Goal: Information Seeking & Learning: Learn about a topic

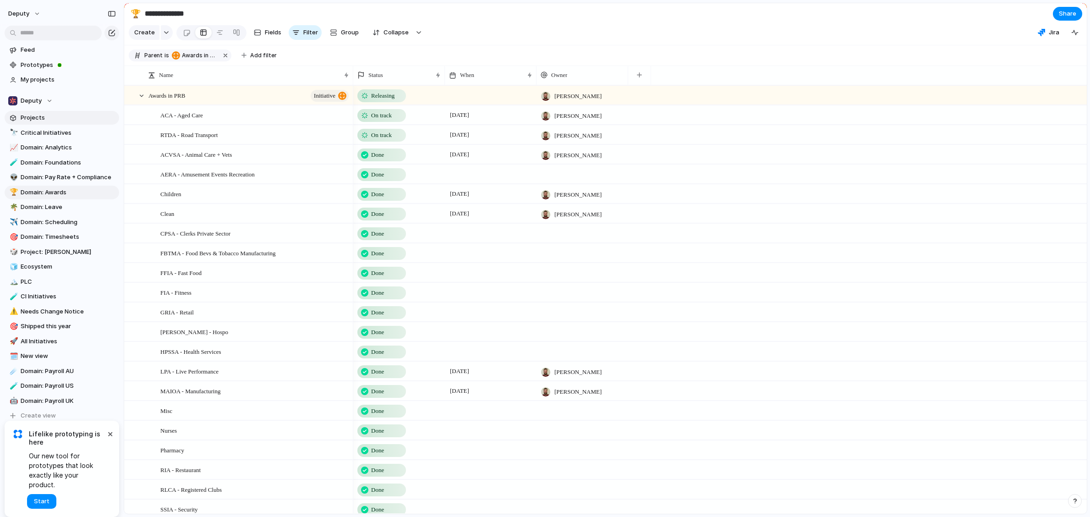
click at [37, 120] on span "Projects" at bounding box center [68, 117] width 95 height 9
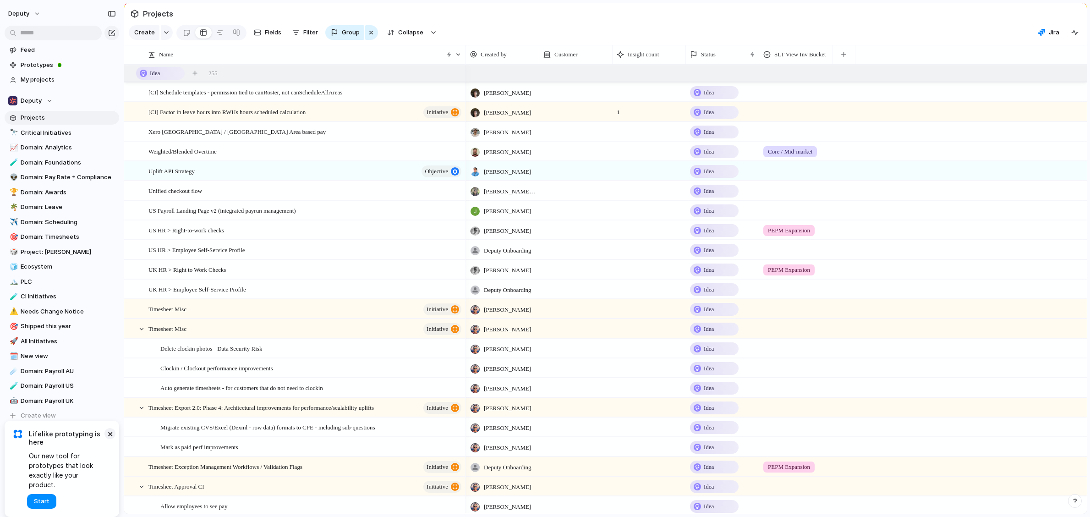
click at [111, 439] on button "×" at bounding box center [109, 433] width 11 height 11
click at [38, 161] on span "Domain: Foundations" at bounding box center [68, 162] width 95 height 9
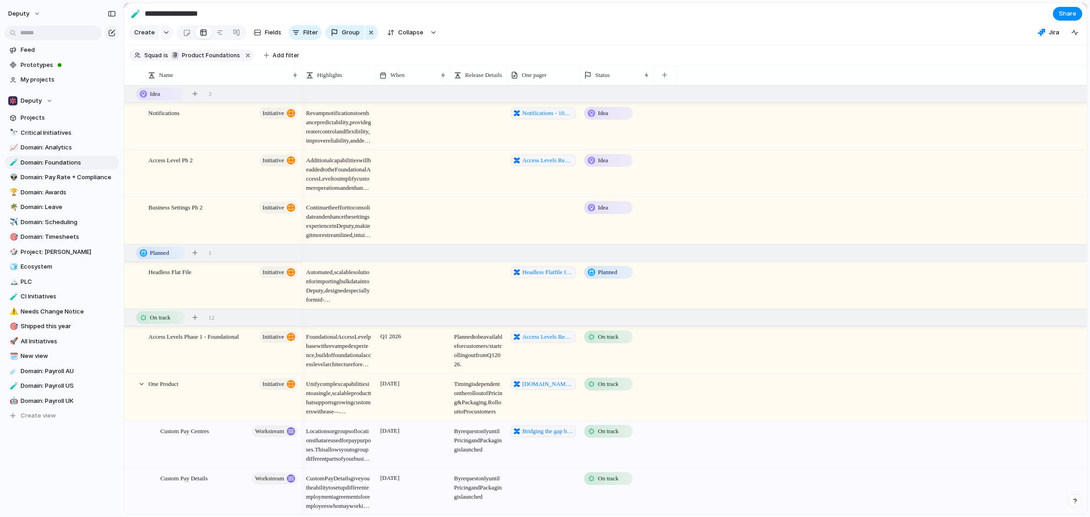
click at [350, 297] on span "Automated, scalable solution for importing bulk data into Deputy, designed espe…" at bounding box center [338, 283] width 72 height 42
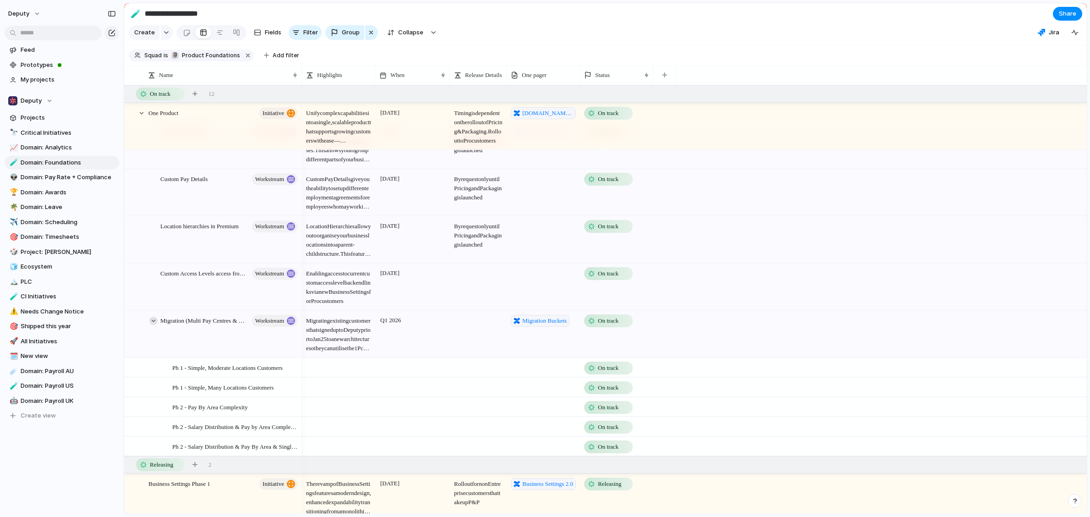
click at [152, 325] on div at bounding box center [153, 321] width 8 height 8
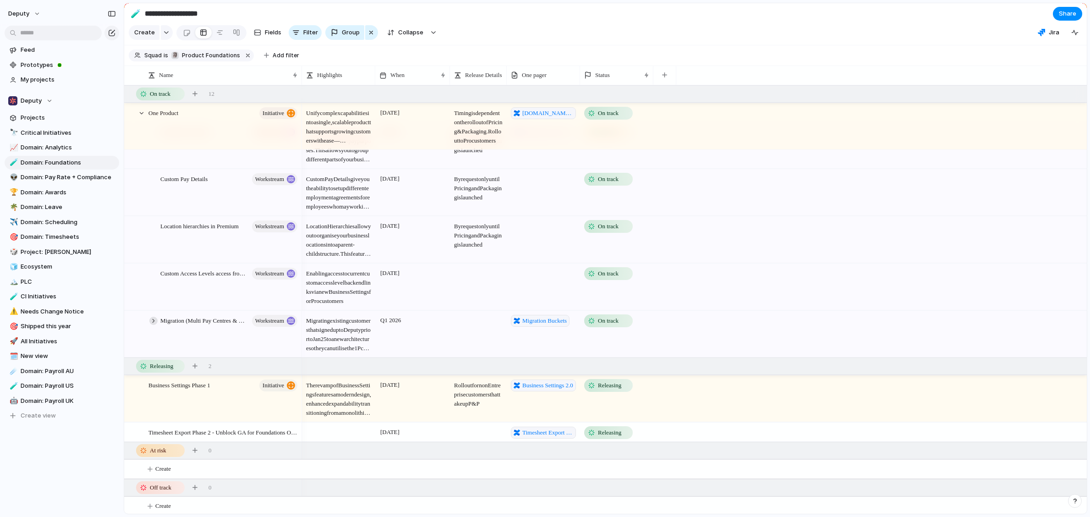
click at [152, 325] on div at bounding box center [153, 321] width 8 height 8
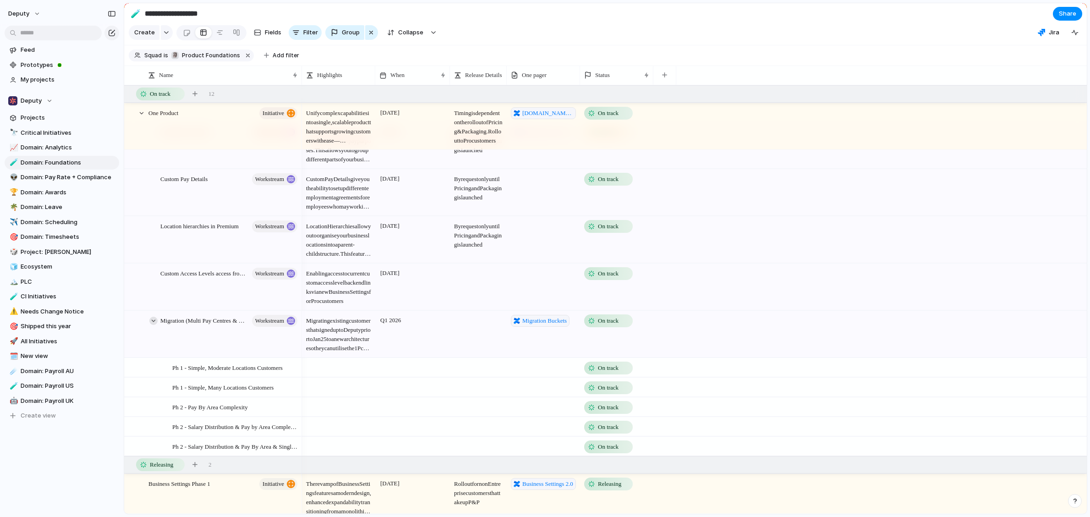
click at [152, 325] on div at bounding box center [153, 321] width 8 height 8
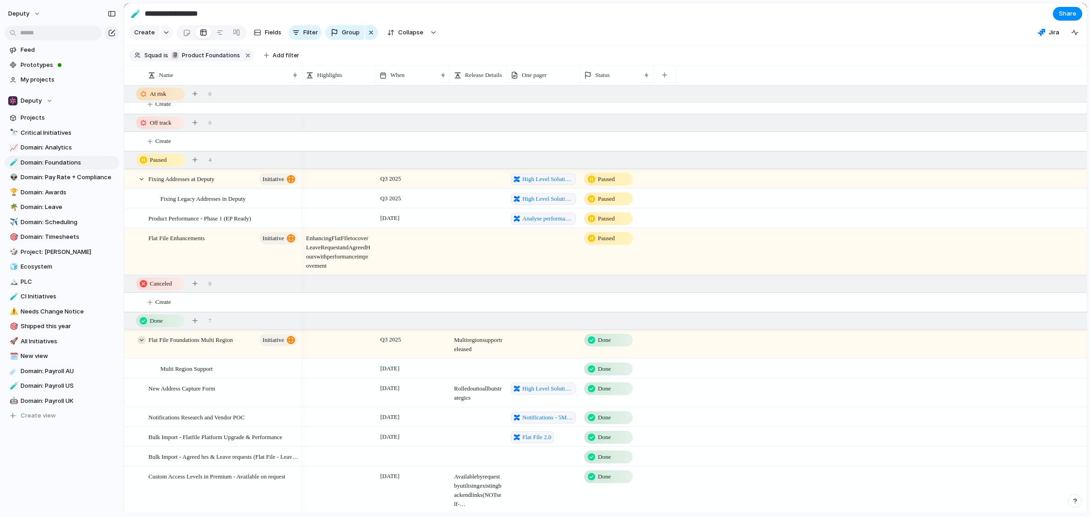
click at [141, 343] on div at bounding box center [141, 340] width 8 height 8
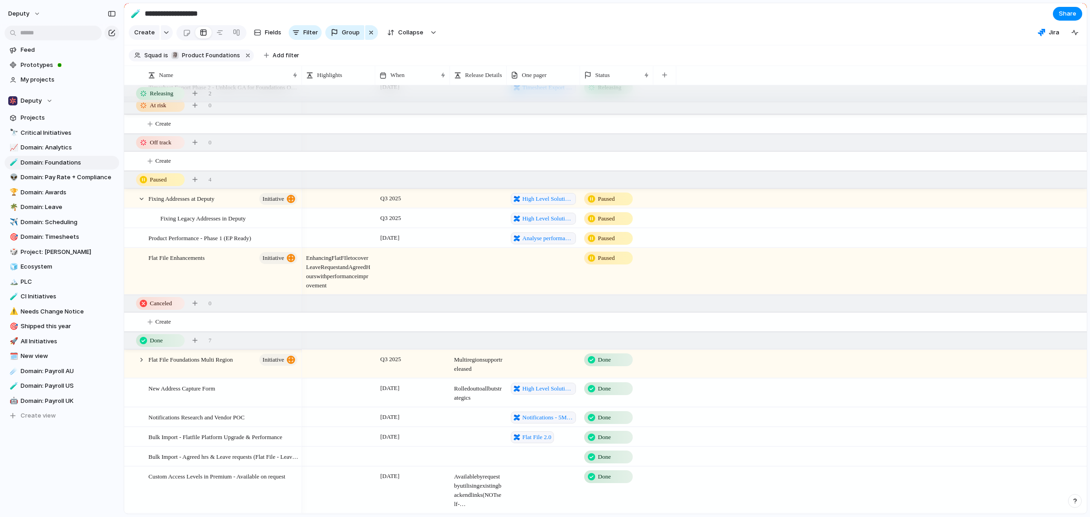
scroll to position [634, 0]
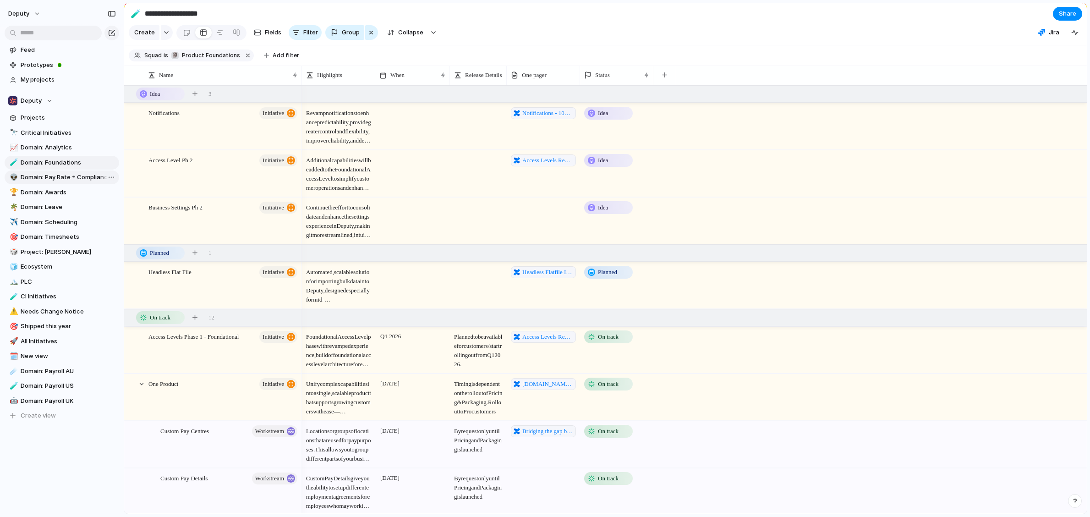
click at [45, 175] on span "Domain: Pay Rate + Compliance" at bounding box center [68, 177] width 95 height 9
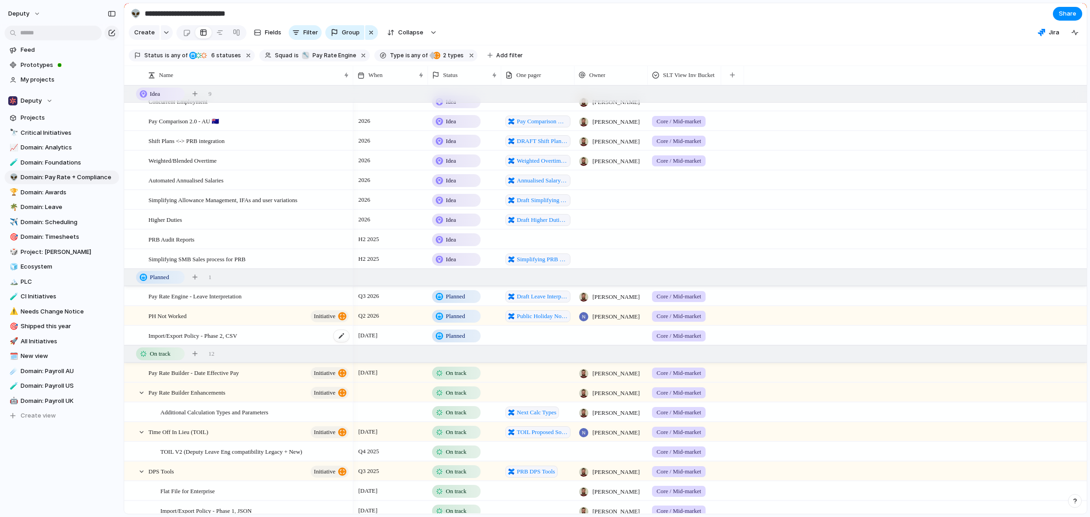
scroll to position [21, 0]
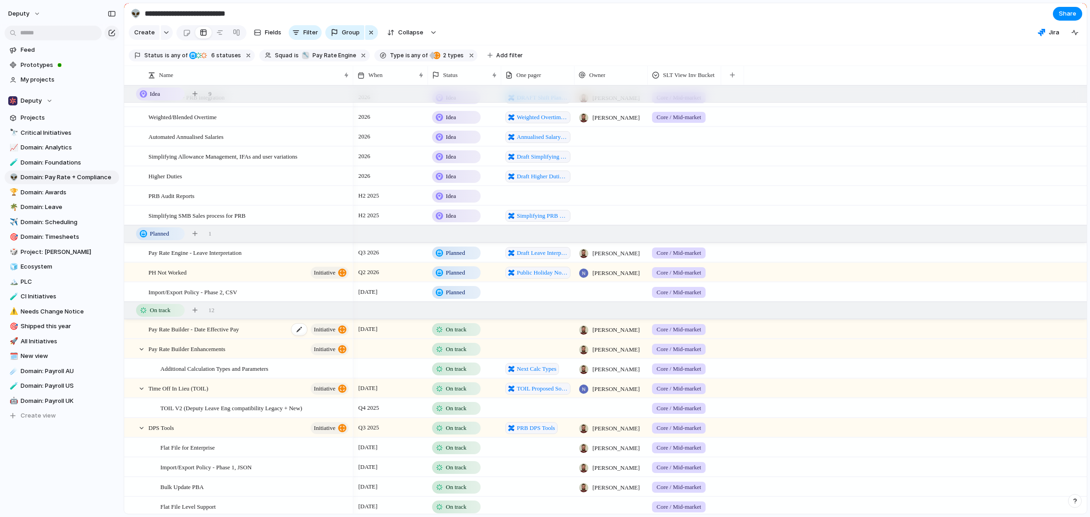
click at [273, 339] on div "Pay Rate Builder - Date Effective Pay initiative" at bounding box center [249, 329] width 202 height 19
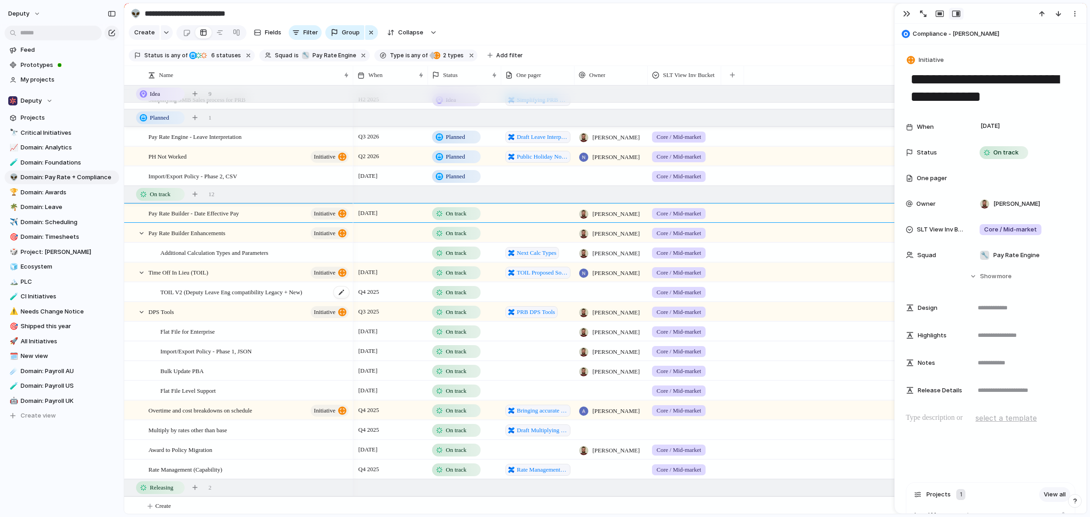
scroll to position [173, 0]
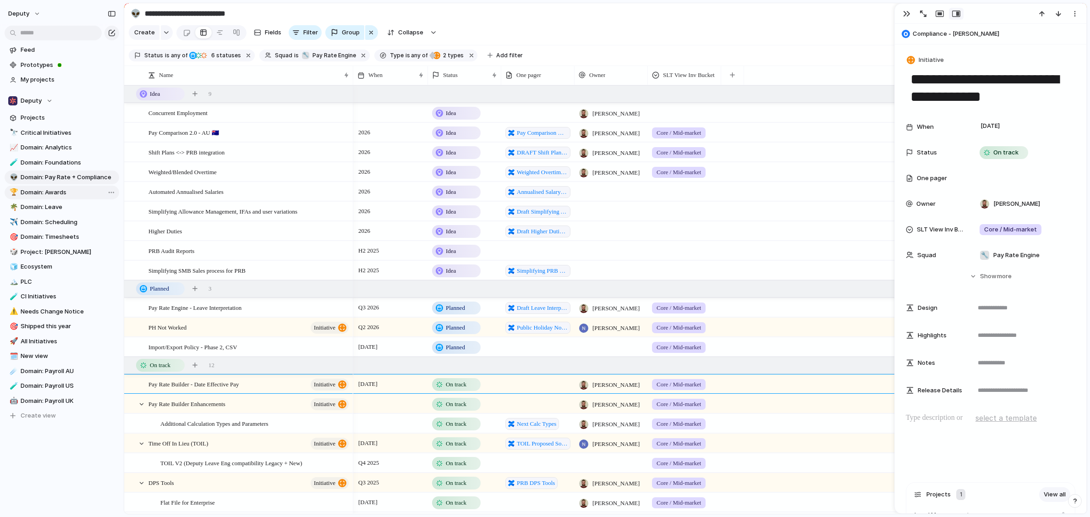
click at [48, 190] on span "Domain: Awards" at bounding box center [68, 192] width 95 height 9
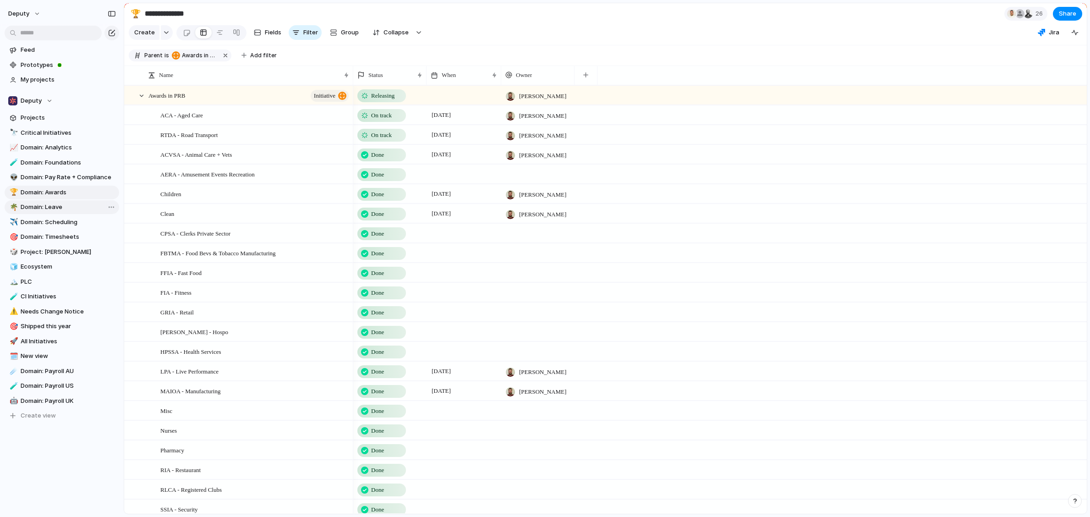
click at [28, 204] on span "Domain: Leave" at bounding box center [68, 206] width 95 height 9
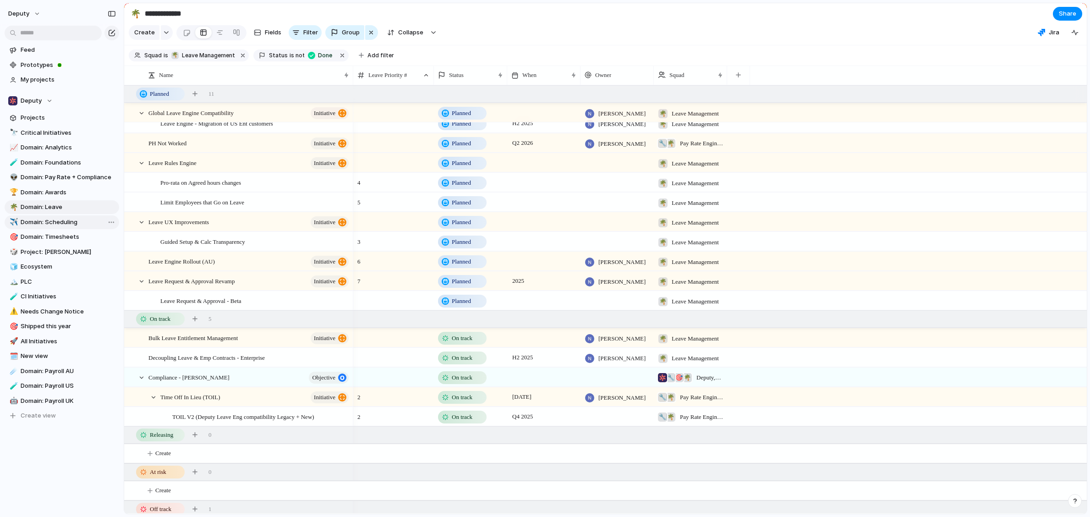
click at [51, 220] on span "Domain: Scheduling" at bounding box center [68, 222] width 95 height 9
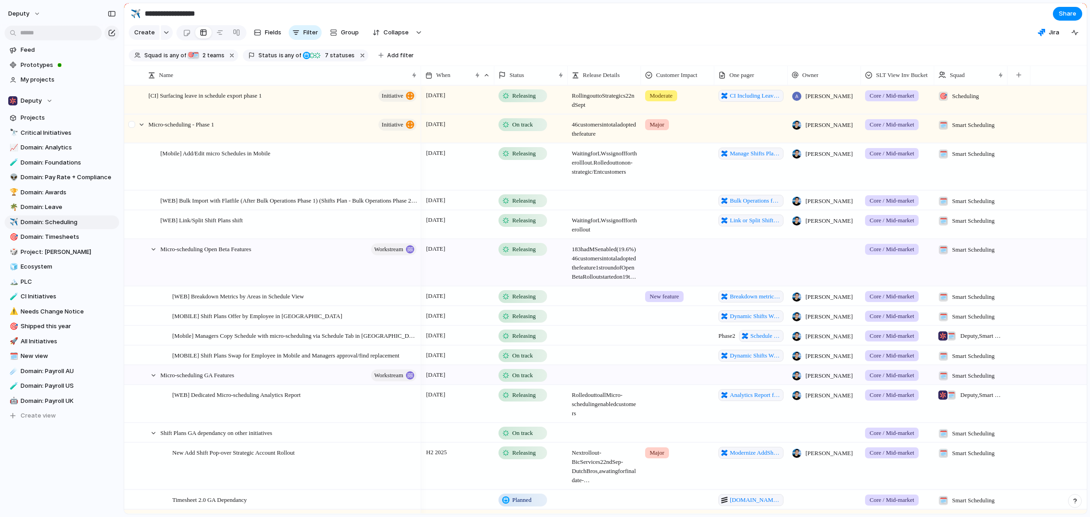
click at [143, 134] on div at bounding box center [137, 124] width 25 height 19
click at [144, 129] on div at bounding box center [141, 124] width 8 height 8
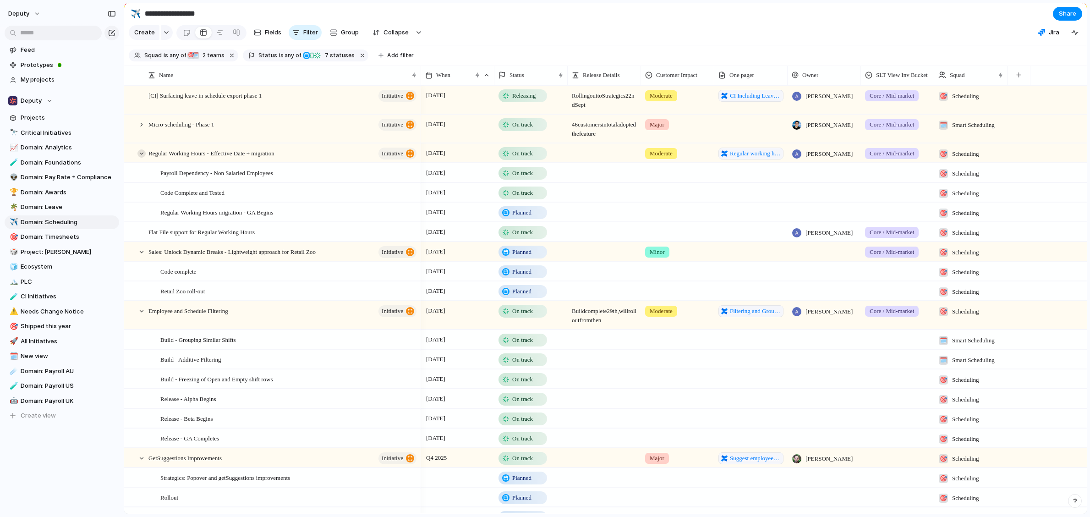
click at [140, 158] on div at bounding box center [141, 153] width 8 height 8
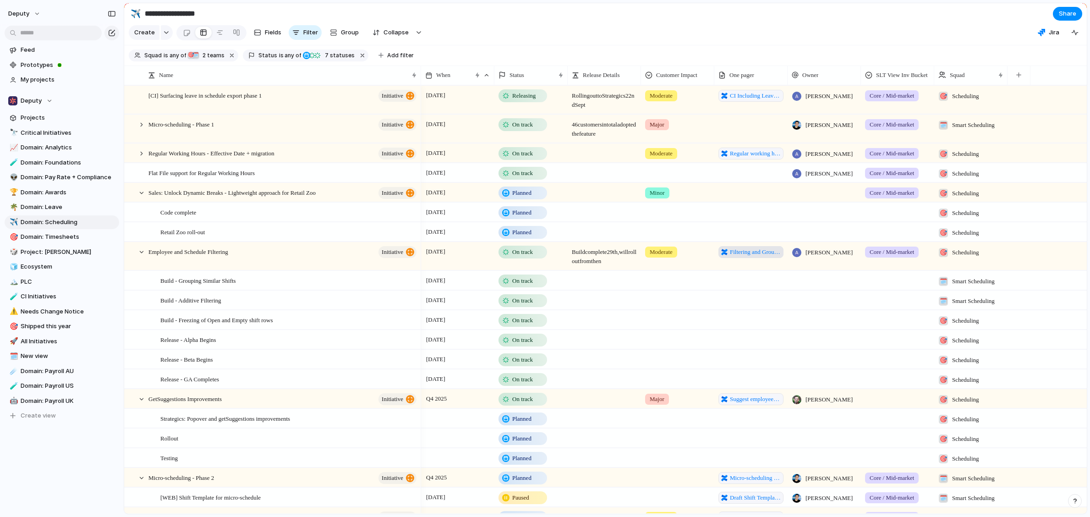
click at [754, 257] on span "Filtering and Grouping on the schedule" at bounding box center [755, 251] width 51 height 9
click at [144, 256] on div at bounding box center [141, 252] width 8 height 8
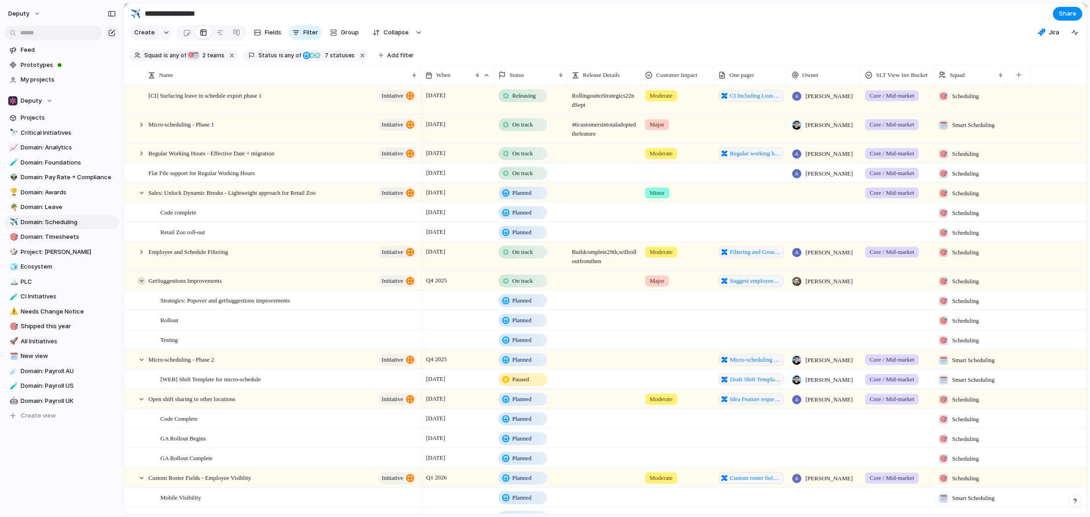
click at [141, 285] on div at bounding box center [141, 281] width 8 height 8
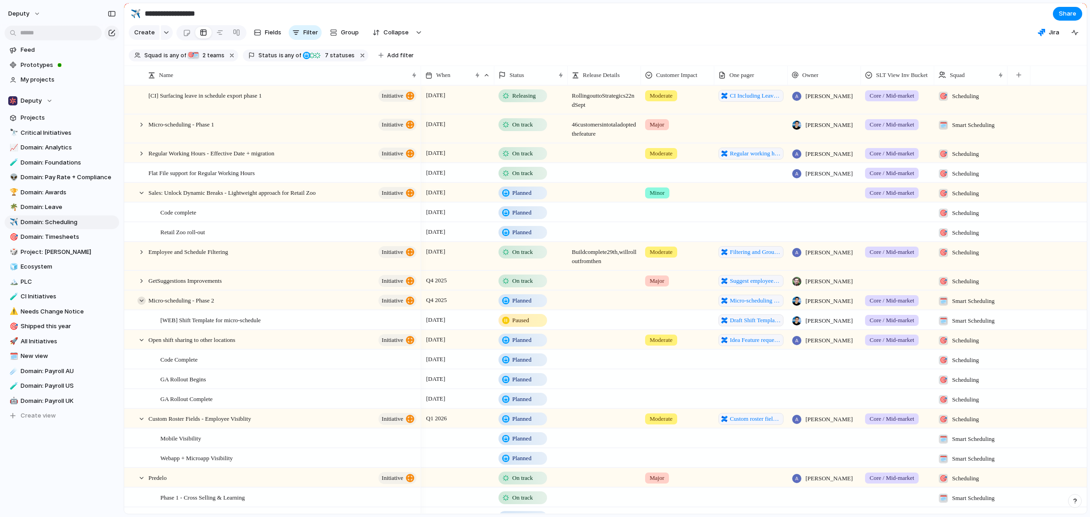
click at [143, 305] on div at bounding box center [141, 300] width 8 height 8
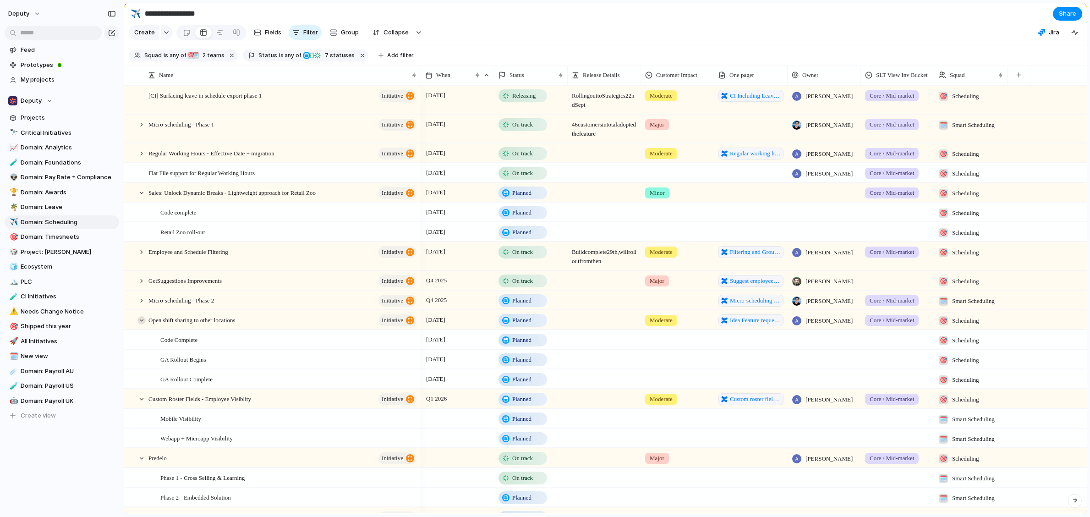
click at [143, 324] on div at bounding box center [141, 320] width 8 height 8
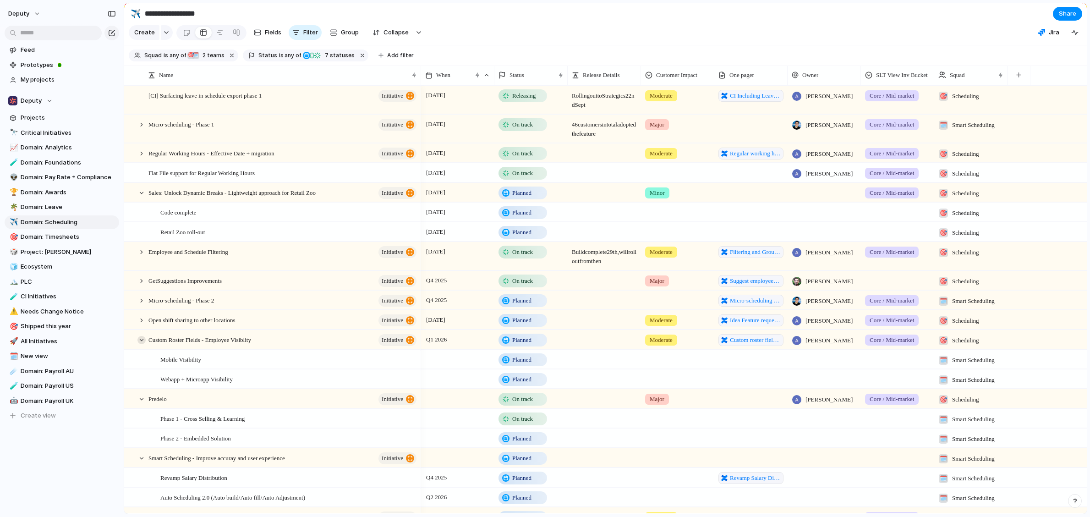
click at [142, 344] on div at bounding box center [141, 340] width 8 height 8
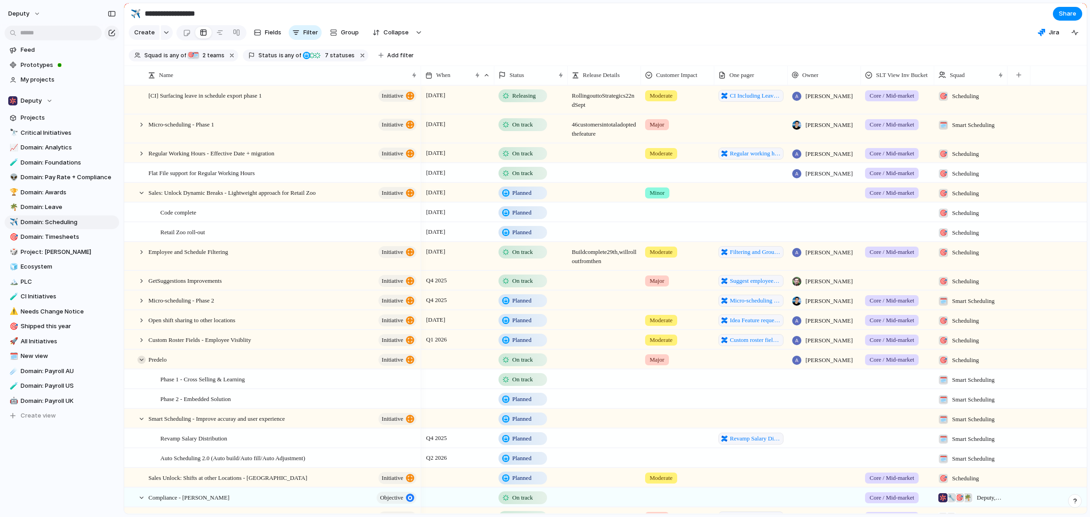
click at [142, 364] on div at bounding box center [141, 359] width 8 height 8
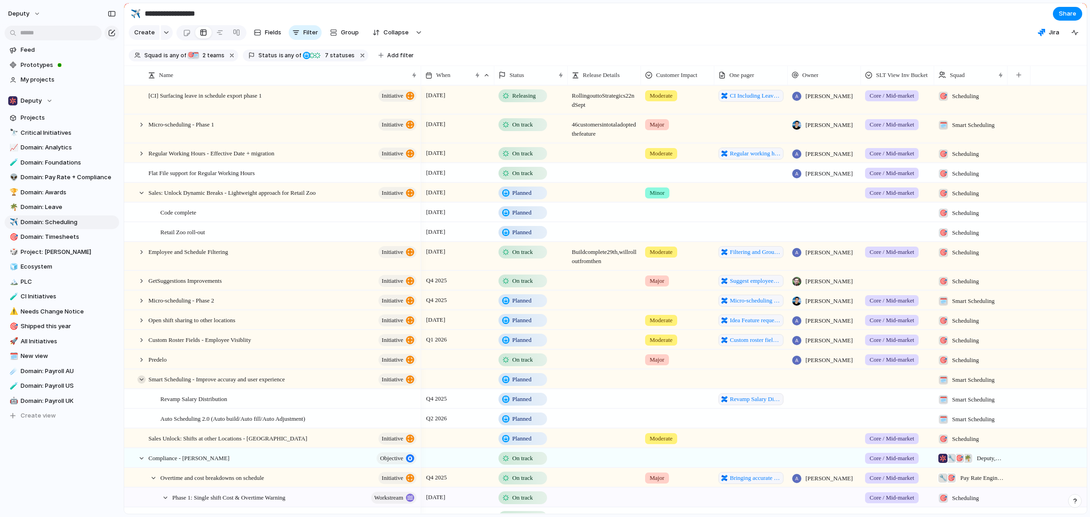
click at [142, 383] on div at bounding box center [141, 379] width 8 height 8
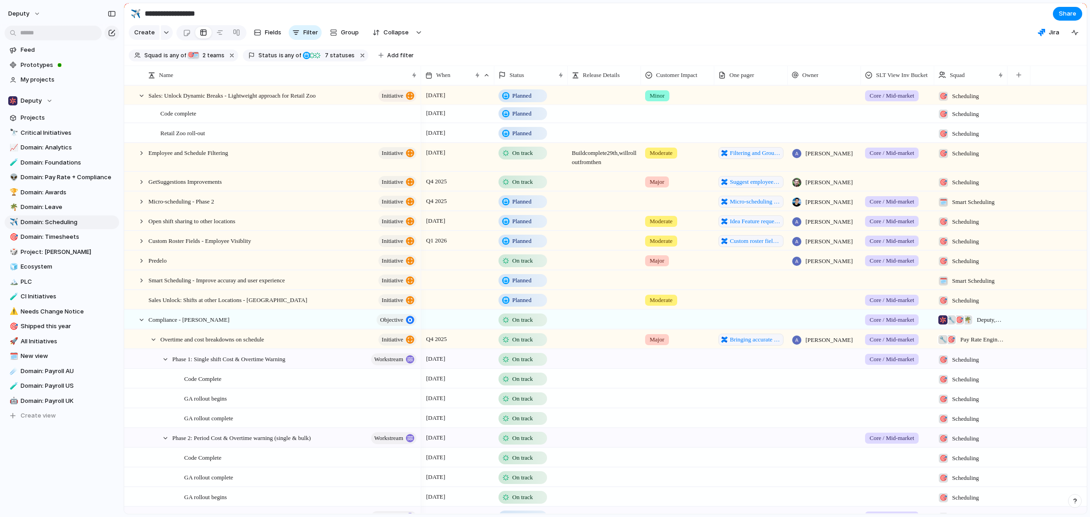
scroll to position [130, 0]
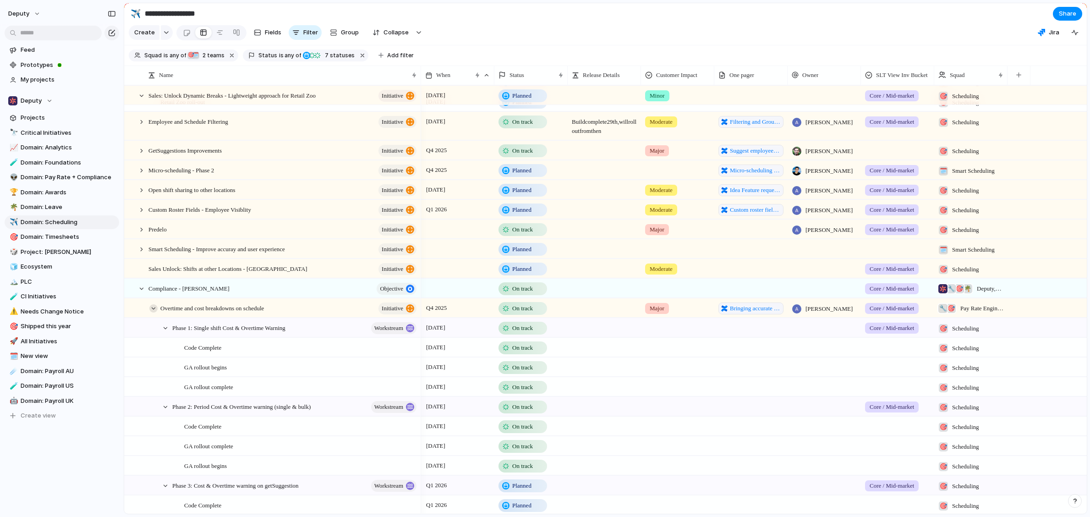
click at [153, 312] on div at bounding box center [153, 308] width 8 height 8
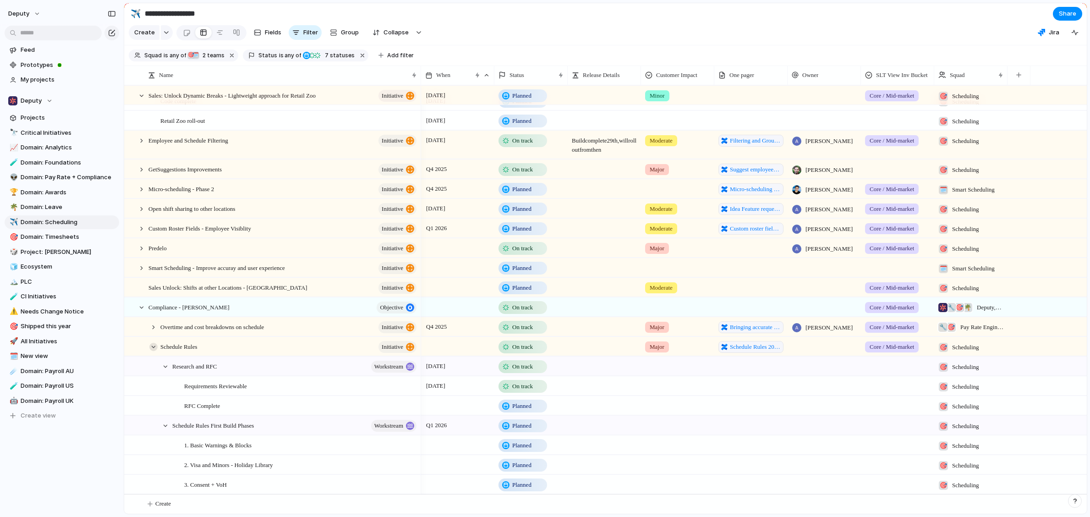
click at [152, 347] on div at bounding box center [153, 347] width 8 height 8
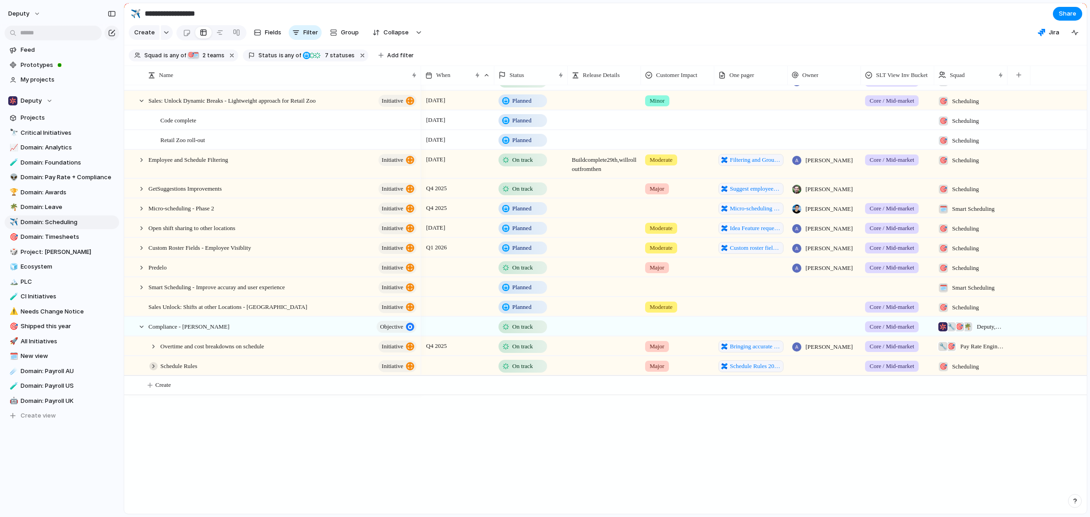
scroll to position [0, 0]
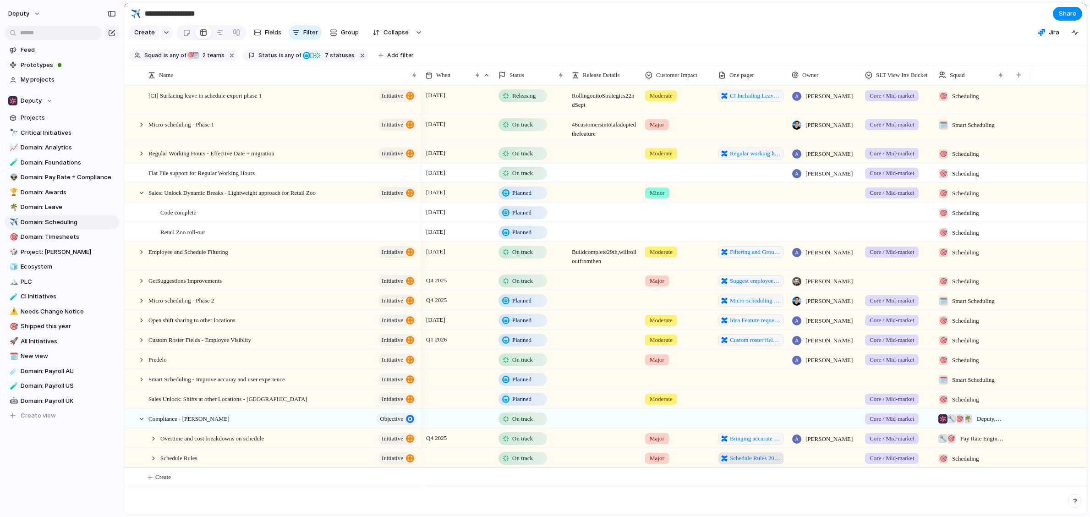
click at [743, 464] on link "Schedule Rules 2025 - Unified Rules Engine" at bounding box center [750, 458] width 65 height 12
click at [60, 236] on span "Domain: Timesheets" at bounding box center [68, 236] width 95 height 9
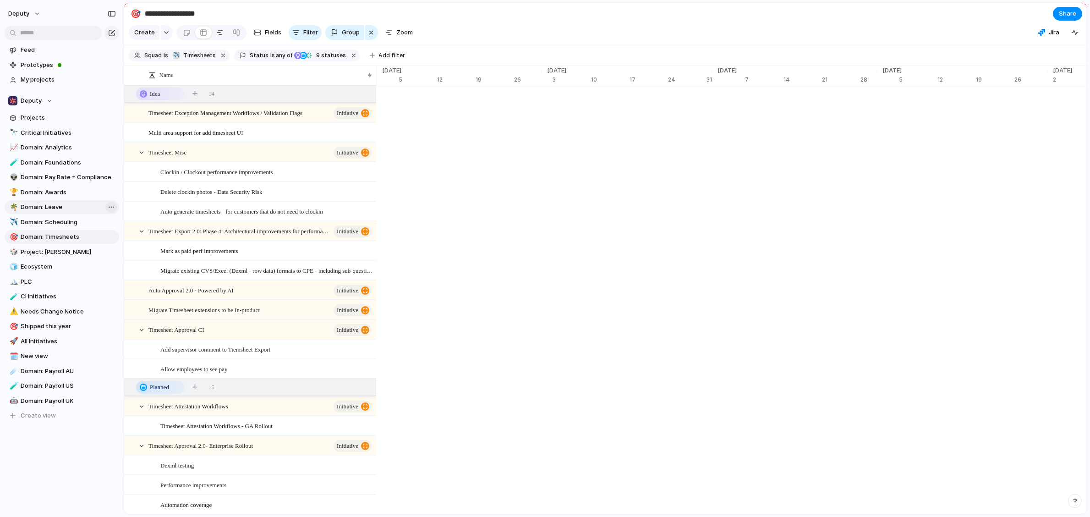
type input "**********"
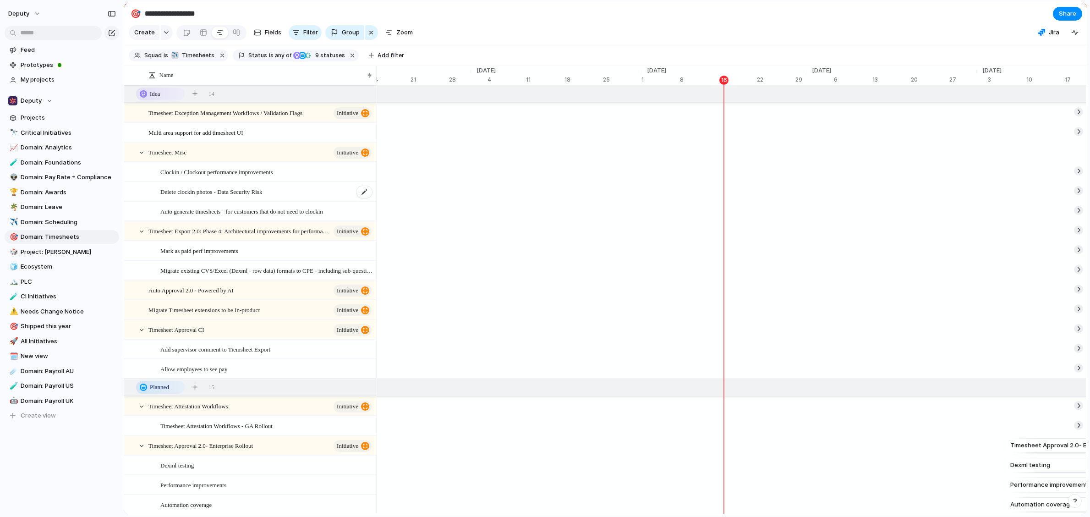
scroll to position [235, 0]
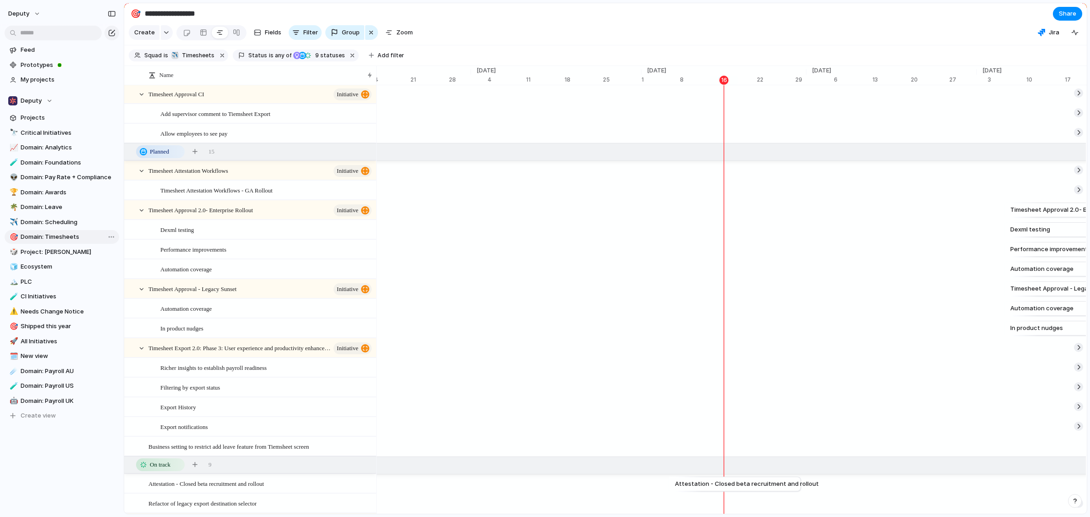
click at [39, 234] on span "Domain: Timesheets" at bounding box center [68, 236] width 95 height 9
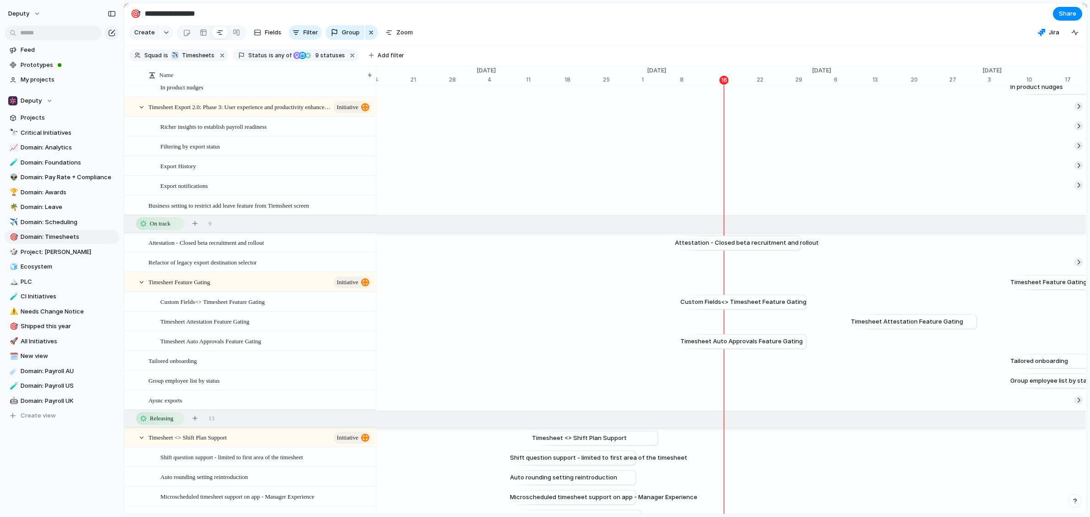
scroll to position [491, 0]
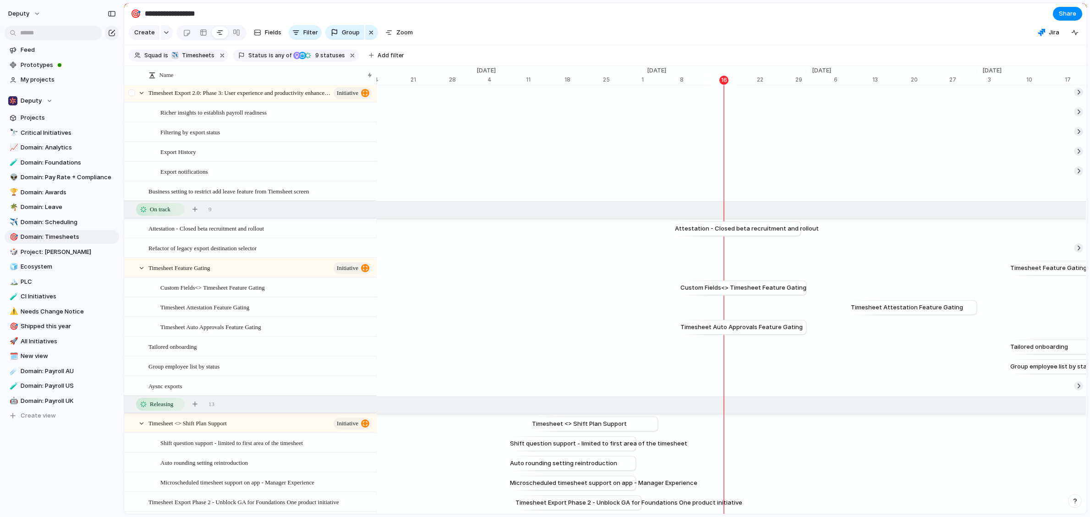
click at [134, 96] on div at bounding box center [131, 92] width 7 height 7
click at [133, 96] on div at bounding box center [131, 92] width 7 height 7
click at [142, 97] on div at bounding box center [141, 93] width 8 height 8
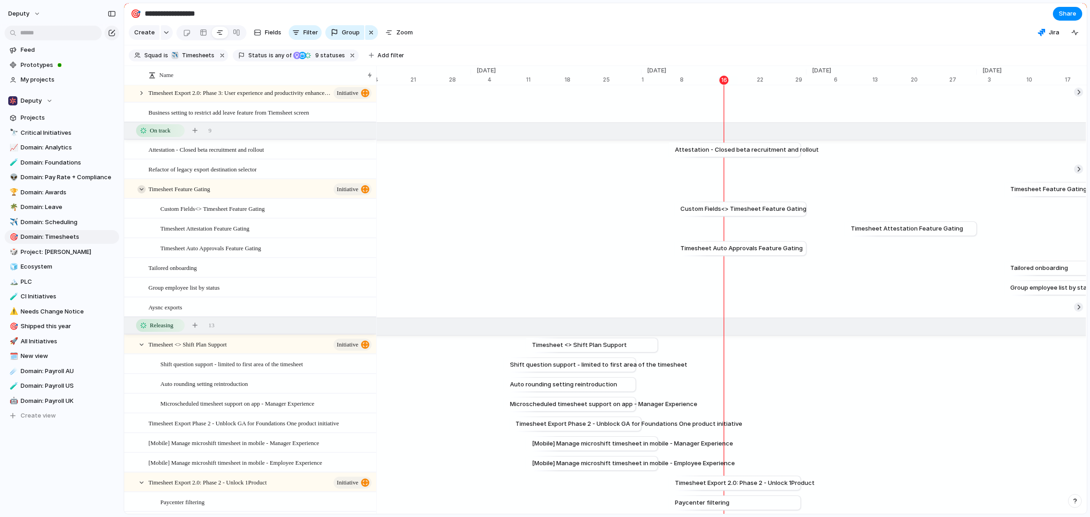
click at [139, 193] on div at bounding box center [141, 189] width 8 height 8
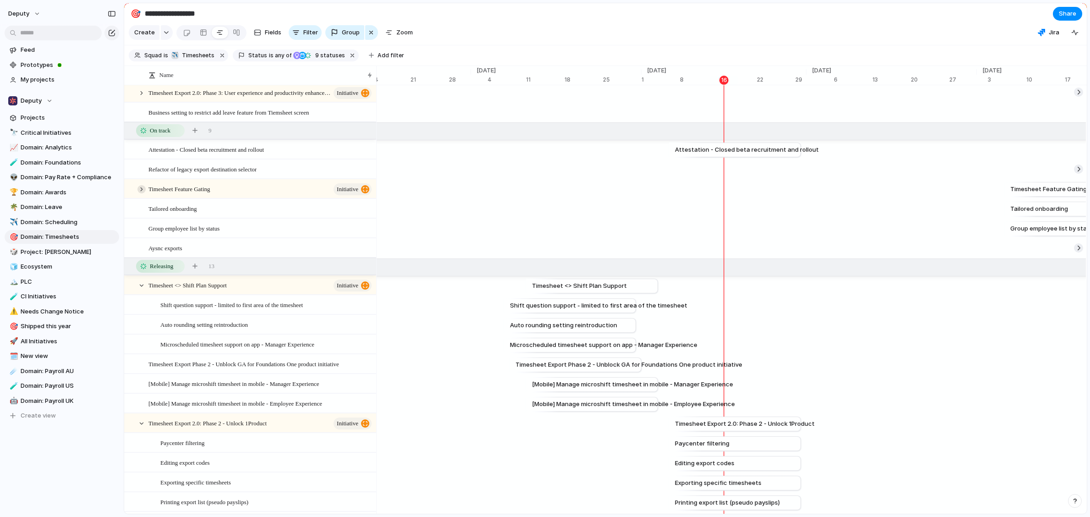
click at [141, 193] on div at bounding box center [141, 189] width 8 height 8
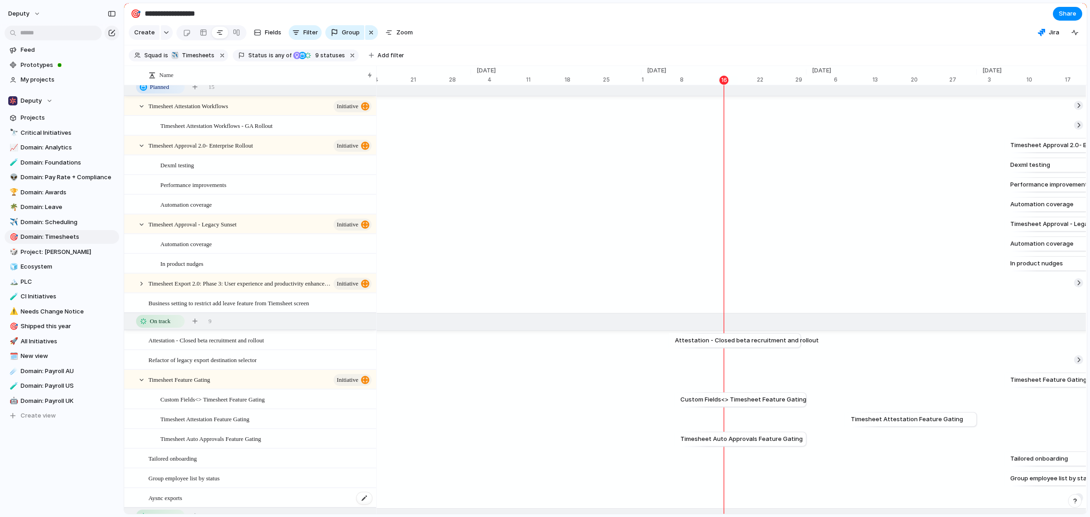
scroll to position [176, 0]
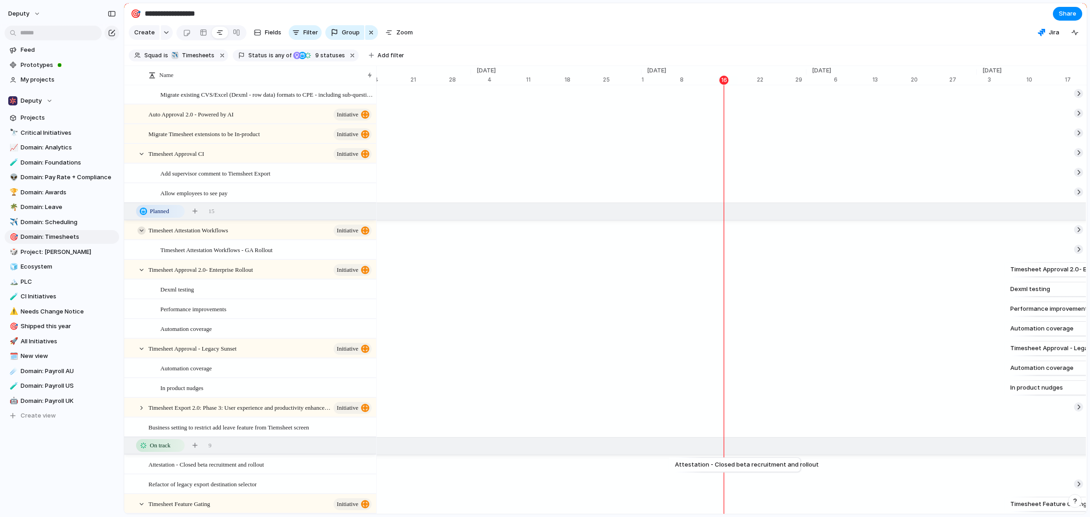
click at [143, 235] on div at bounding box center [141, 230] width 8 height 8
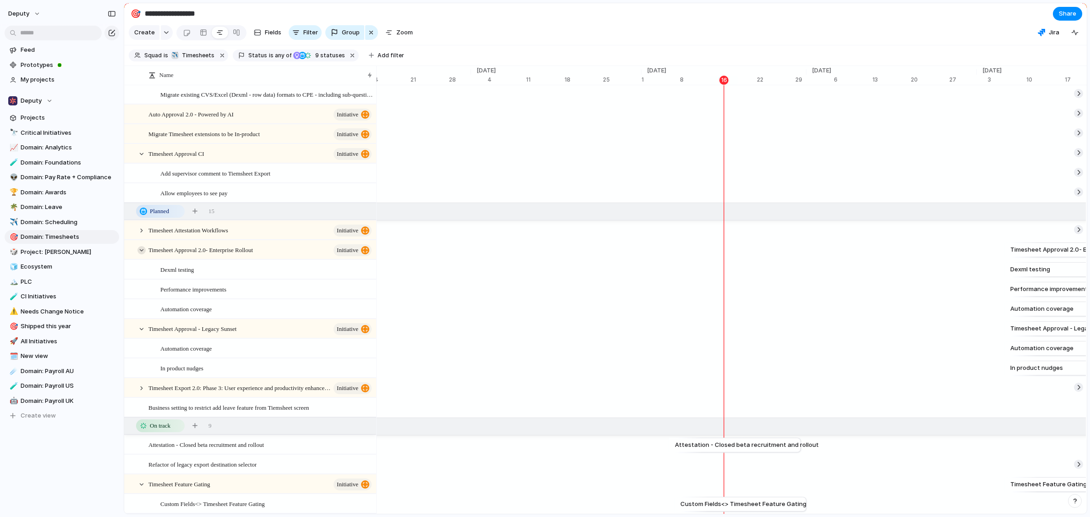
click at [142, 254] on div at bounding box center [141, 250] width 8 height 8
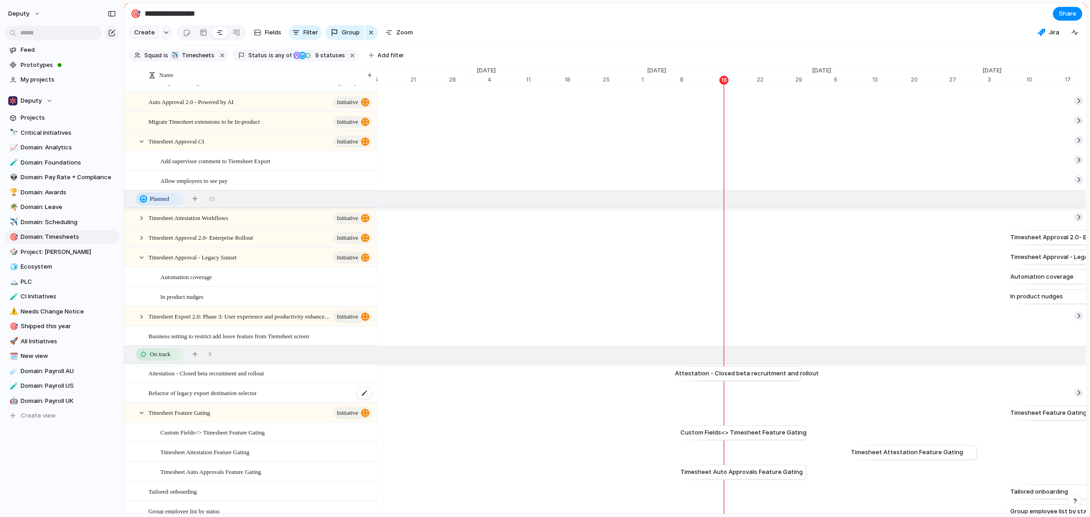
scroll to position [211, 0]
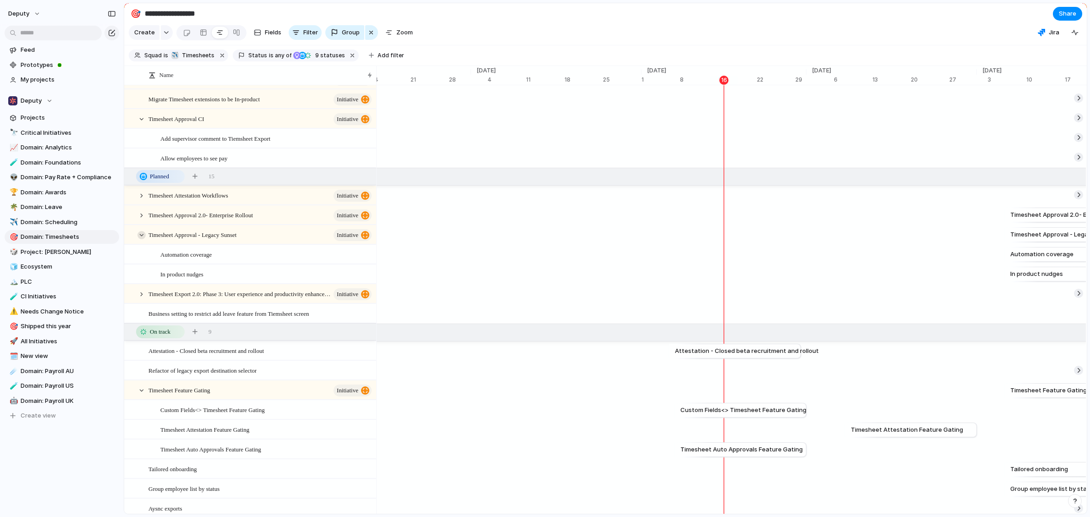
click at [140, 239] on div at bounding box center [141, 235] width 8 height 8
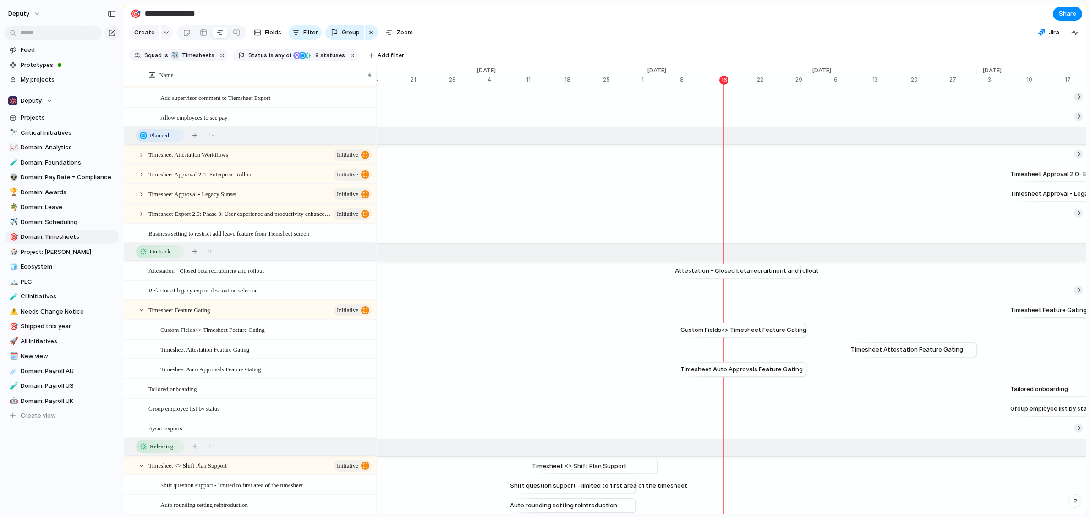
scroll to position [0, 0]
